Goal: Information Seeking & Learning: Learn about a topic

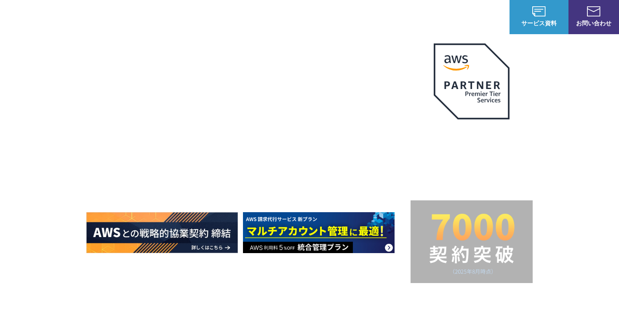
scroll to position [37, 0]
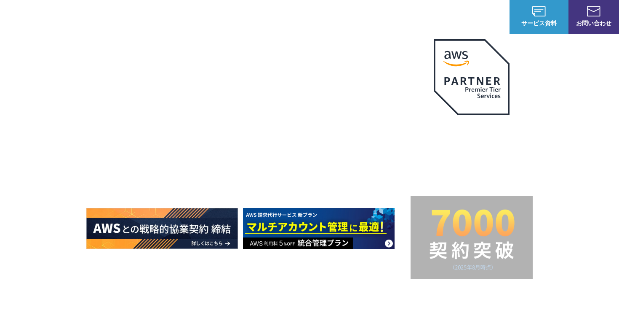
click at [279, 219] on img at bounding box center [319, 228] width 152 height 41
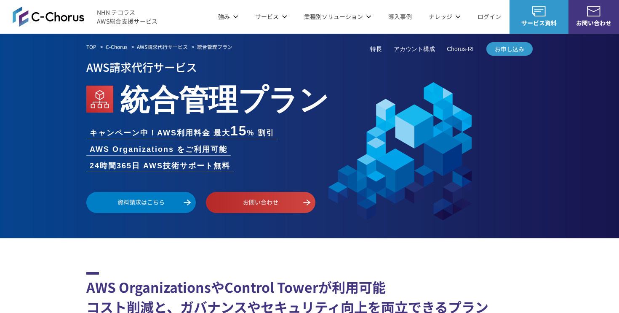
click at [133, 50] on link "C-Chorusの強み" at bounding box center [121, 50] width 44 height 8
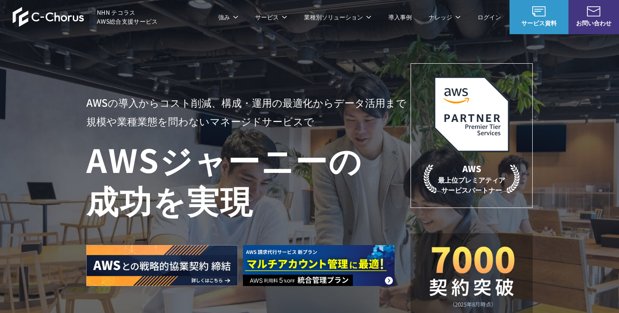
click at [59, 16] on img at bounding box center [49, 17] width 72 height 20
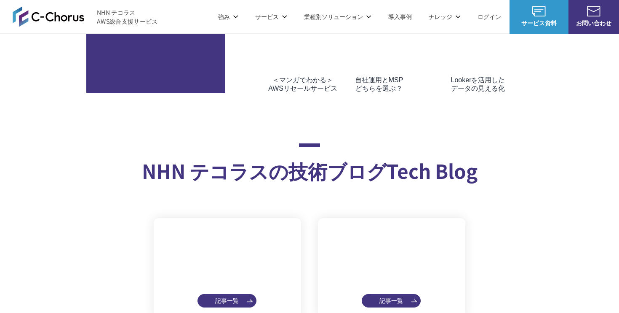
scroll to position [4057, 0]
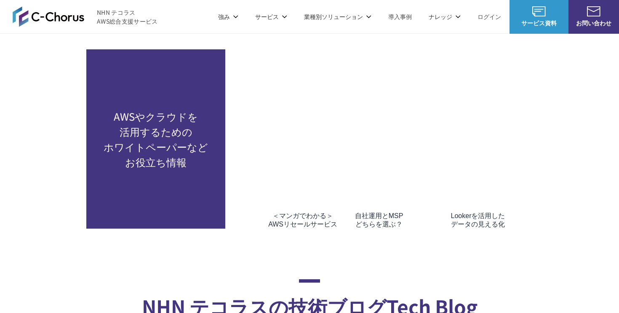
click at [33, 12] on img at bounding box center [49, 16] width 72 height 20
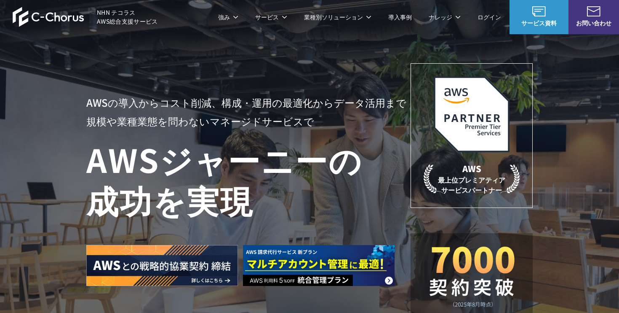
click at [127, 16] on span "NHN テコラス AWS総合支援サービス" at bounding box center [127, 17] width 61 height 18
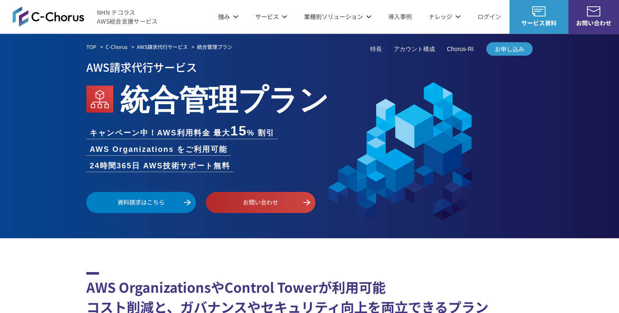
click at [43, 14] on img at bounding box center [49, 16] width 72 height 20
